Goal: Navigation & Orientation: Find specific page/section

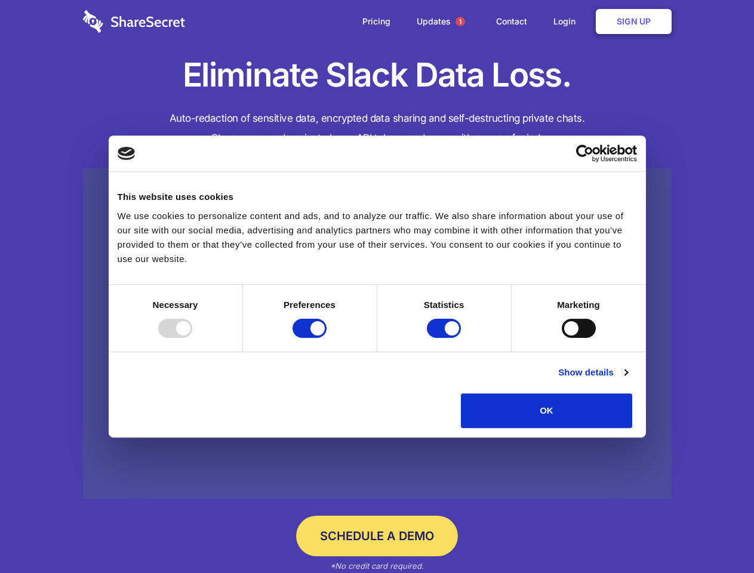
click at [192, 338] on div at bounding box center [175, 328] width 34 height 19
click at [327, 338] on input "Preferences" at bounding box center [310, 328] width 34 height 19
checkbox input "false"
click at [445, 338] on input "Statistics" at bounding box center [444, 328] width 34 height 19
checkbox input "false"
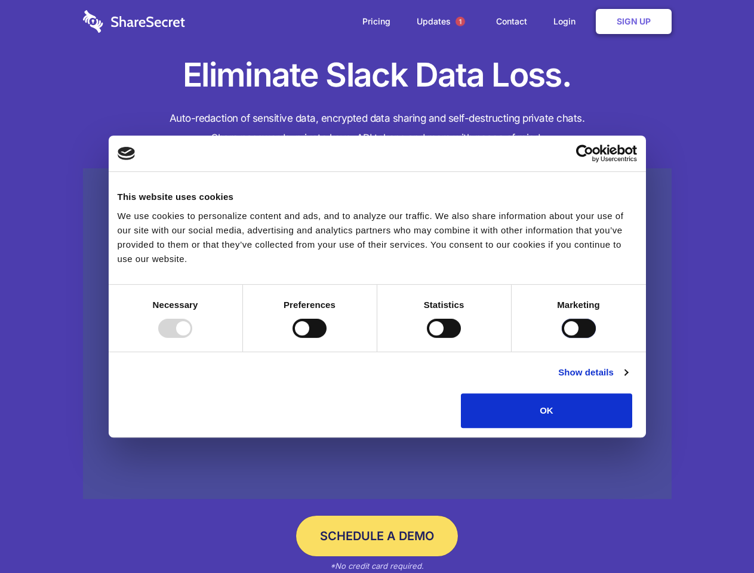
click at [562, 338] on input "Marketing" at bounding box center [579, 328] width 34 height 19
checkbox input "true"
click at [628, 380] on link "Show details" at bounding box center [592, 372] width 69 height 14
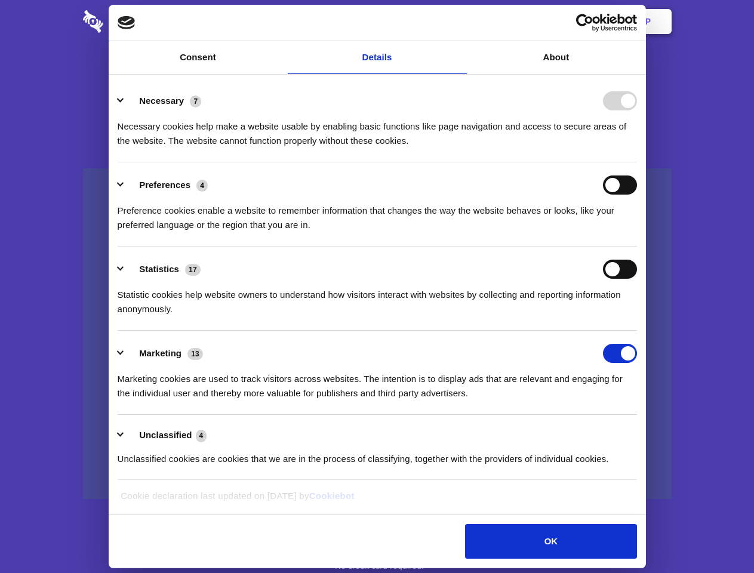
click at [637, 162] on li "Necessary 7 Necessary cookies help make a website usable by enabling basic func…" at bounding box center [377, 120] width 519 height 84
click at [460, 21] on span "1" at bounding box center [461, 22] width 10 height 10
